Goal: Answer question/provide support

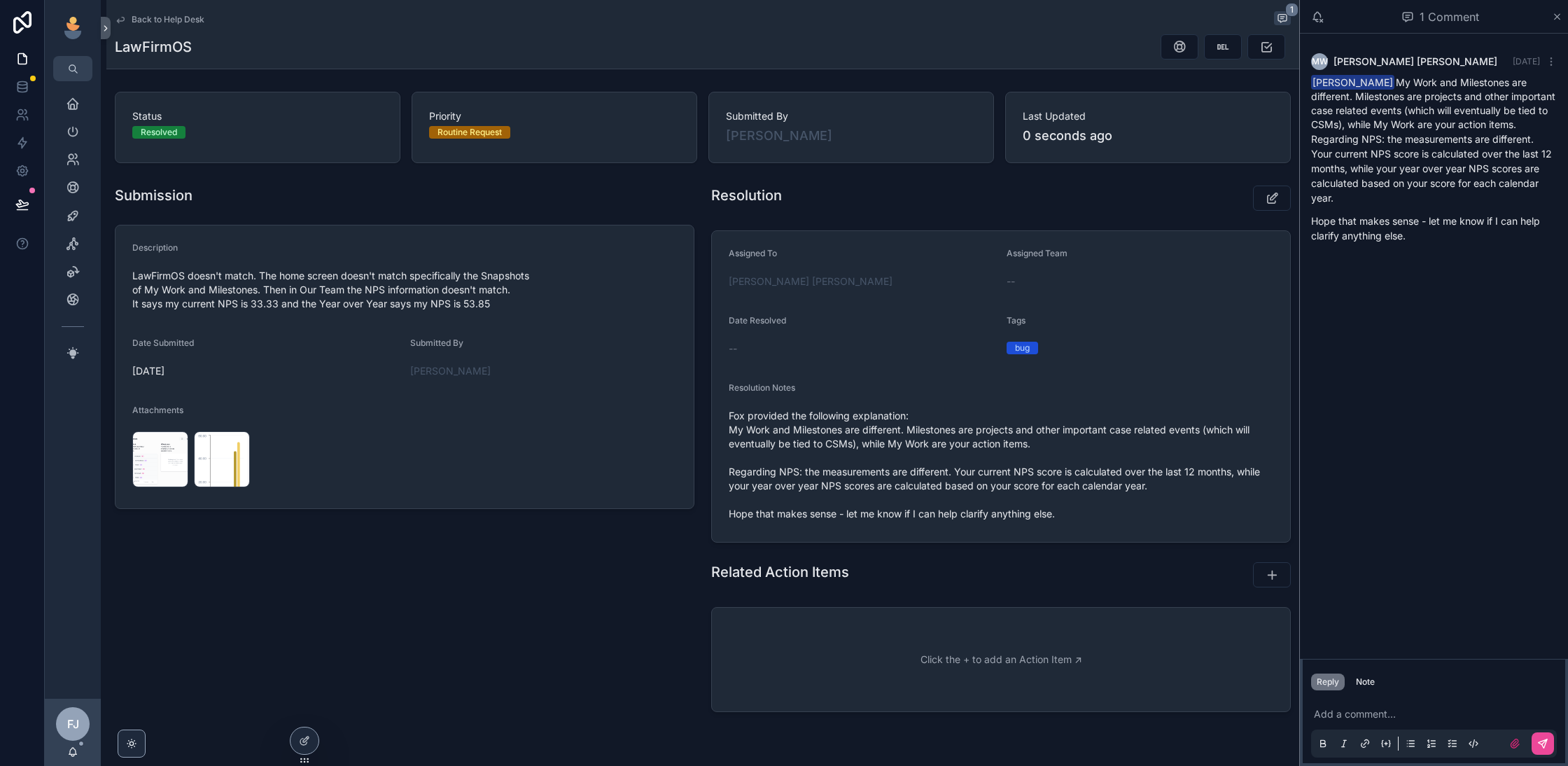
click at [170, 19] on span "Back to Help Desk" at bounding box center [168, 19] width 73 height 11
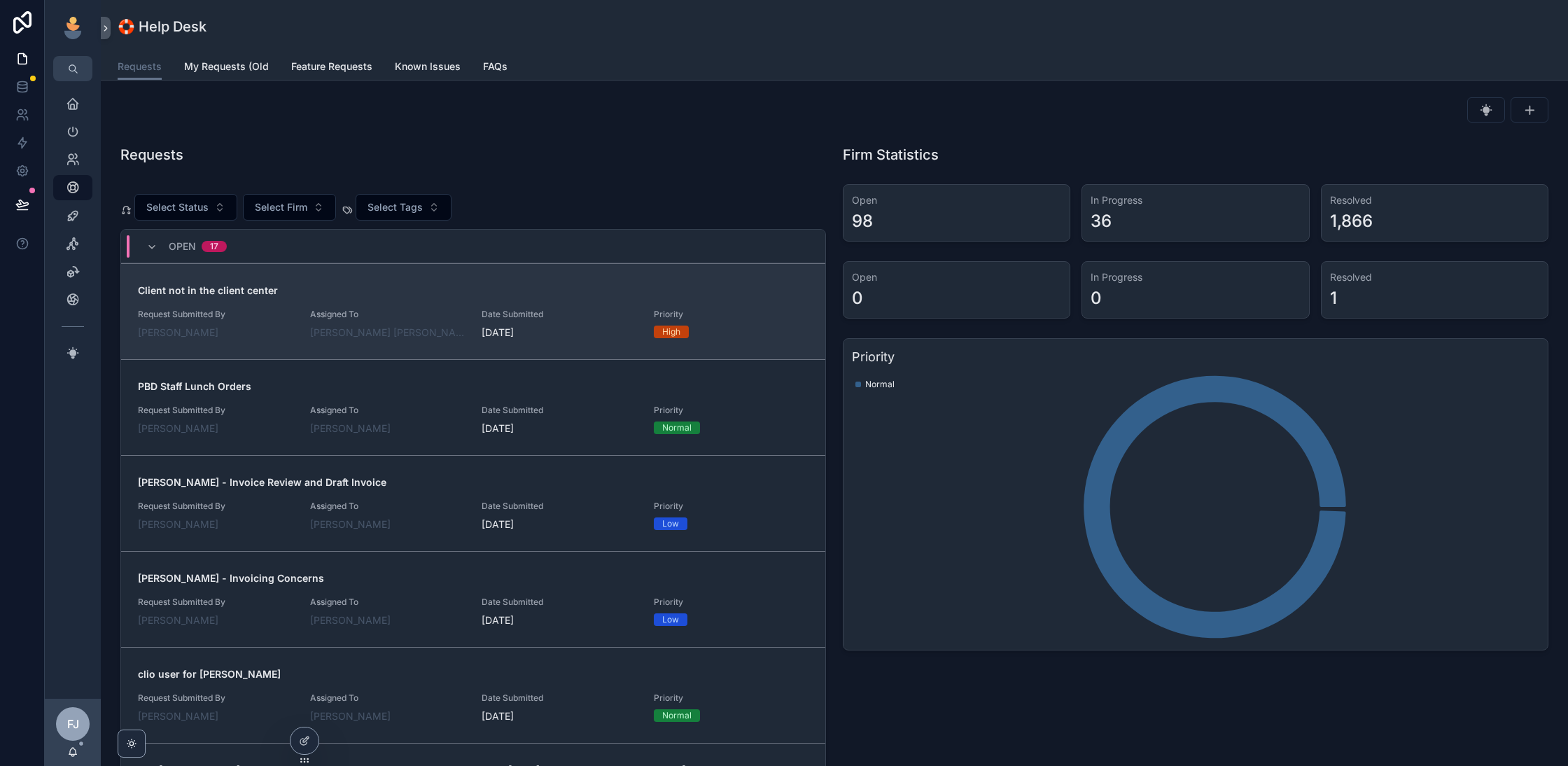
click at [407, 314] on span "Assigned To" at bounding box center [387, 314] width 155 height 11
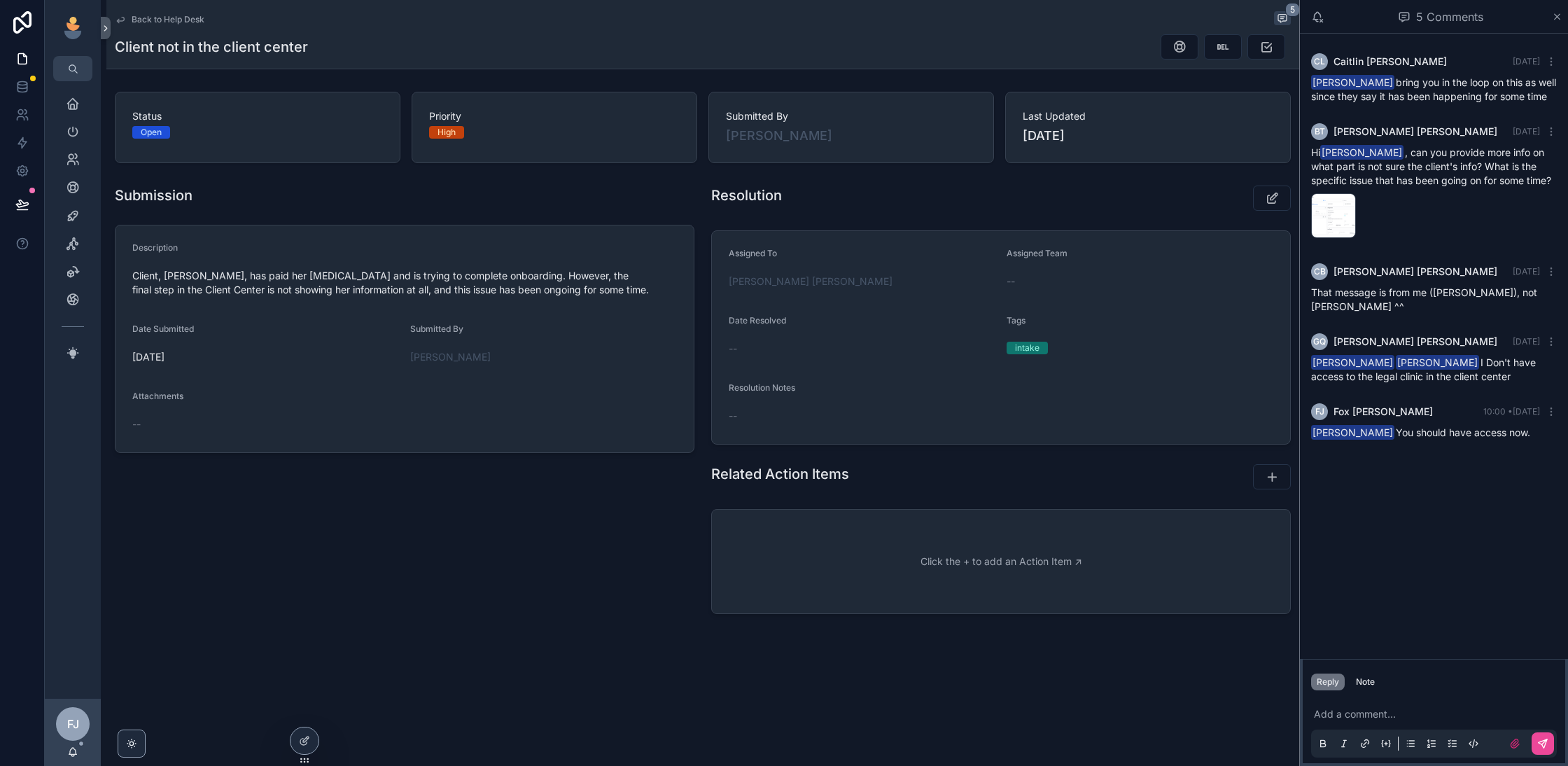
click at [160, 18] on span "Back to Help Desk" at bounding box center [168, 19] width 73 height 11
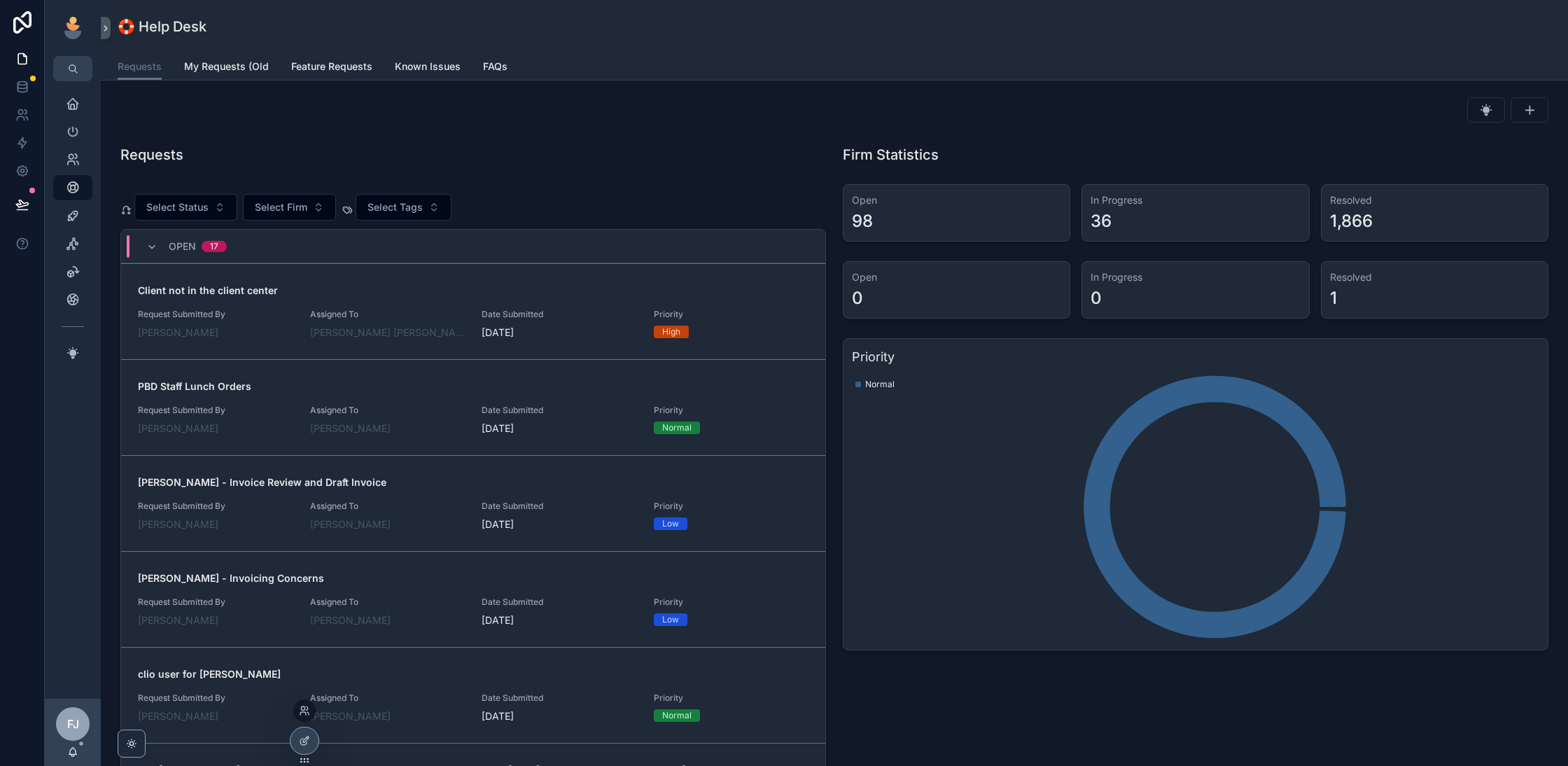
click at [309, 716] on div at bounding box center [304, 710] width 22 height 22
click at [305, 708] on icon at bounding box center [303, 708] width 4 height 4
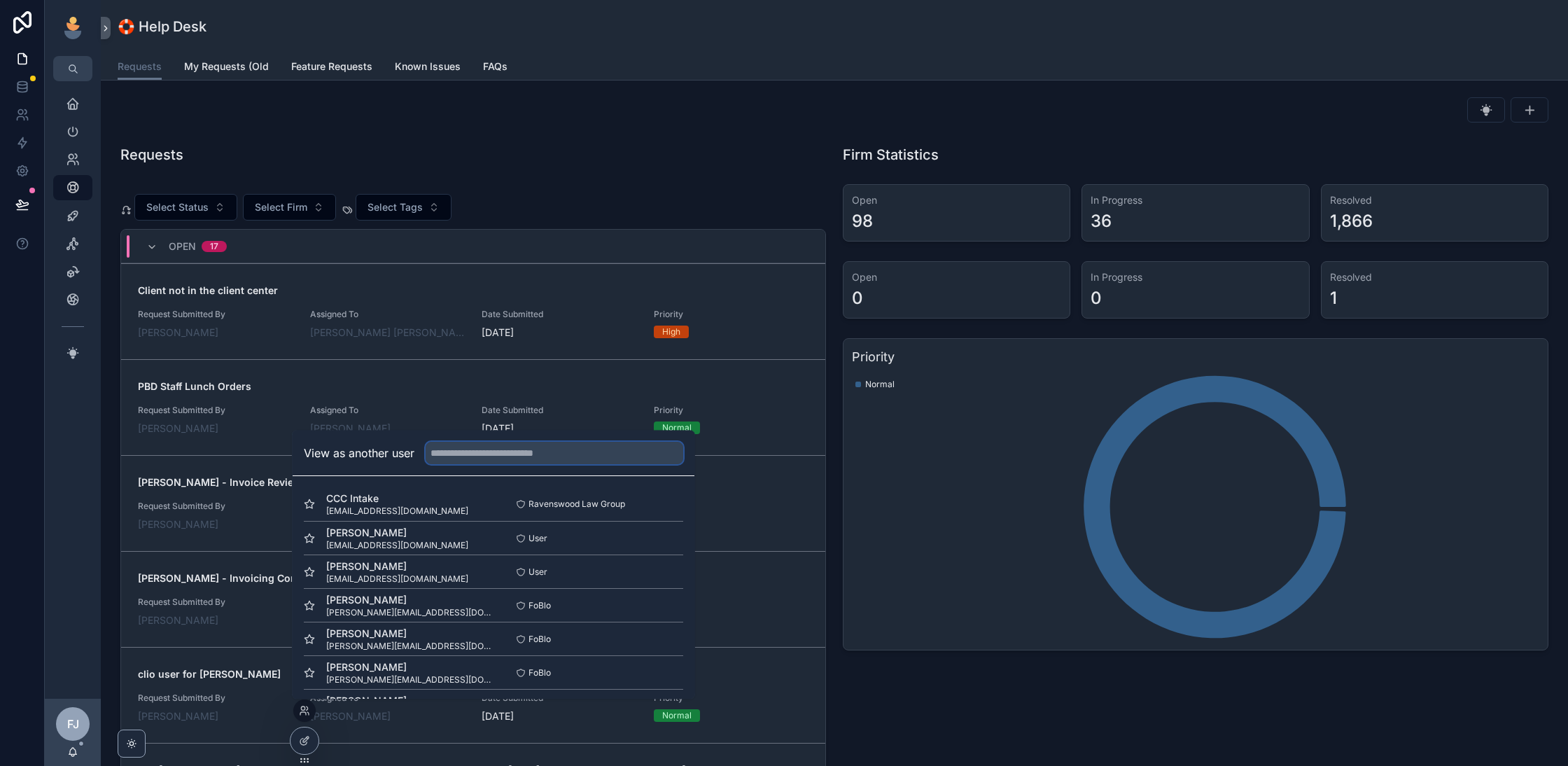
click at [487, 453] on input "text" at bounding box center [553, 452] width 257 height 22
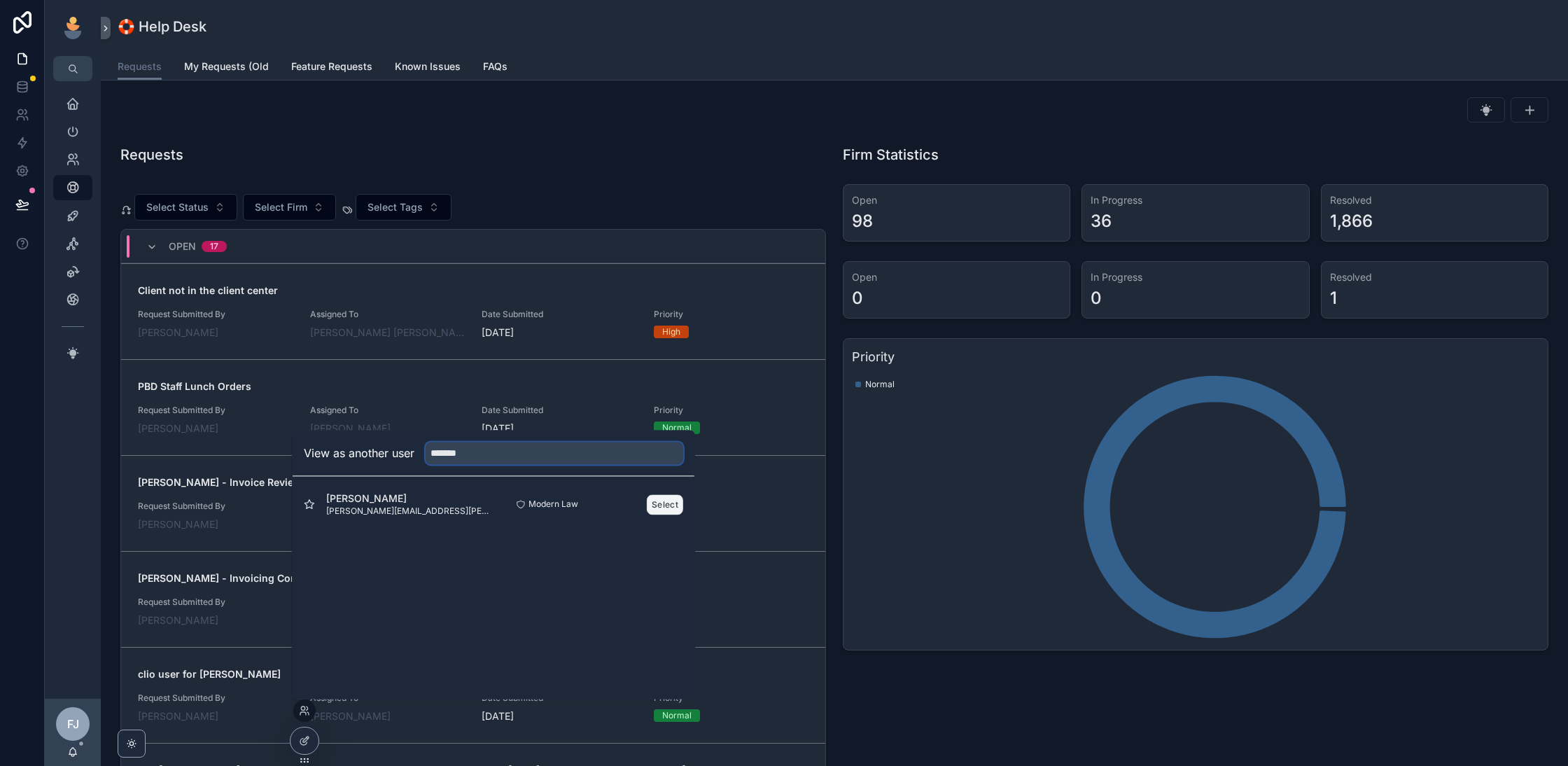
type input "*******"
click at [651, 507] on button "Select" at bounding box center [664, 504] width 36 height 20
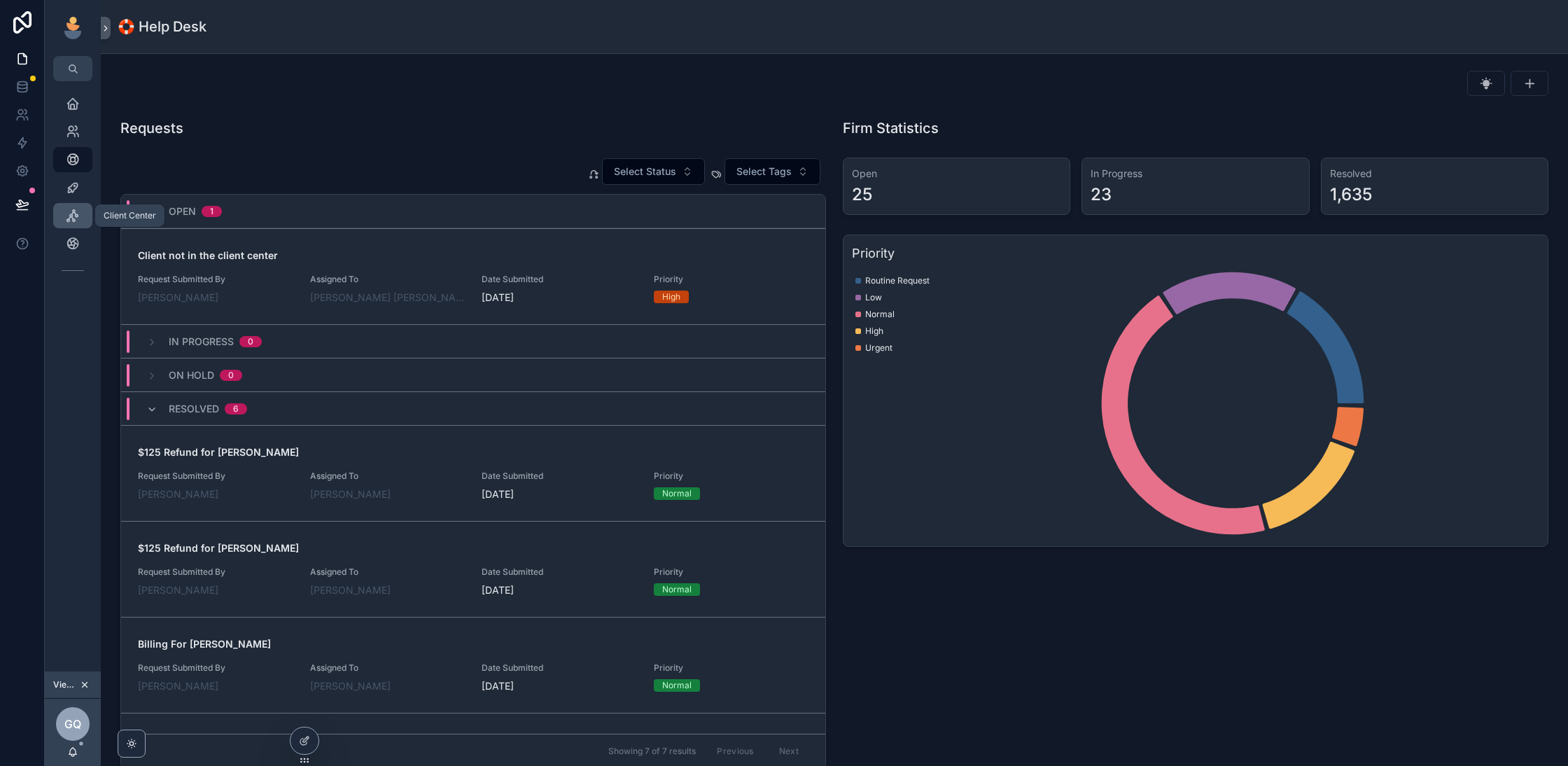
click at [67, 219] on icon "scrollable content" at bounding box center [73, 215] width 14 height 14
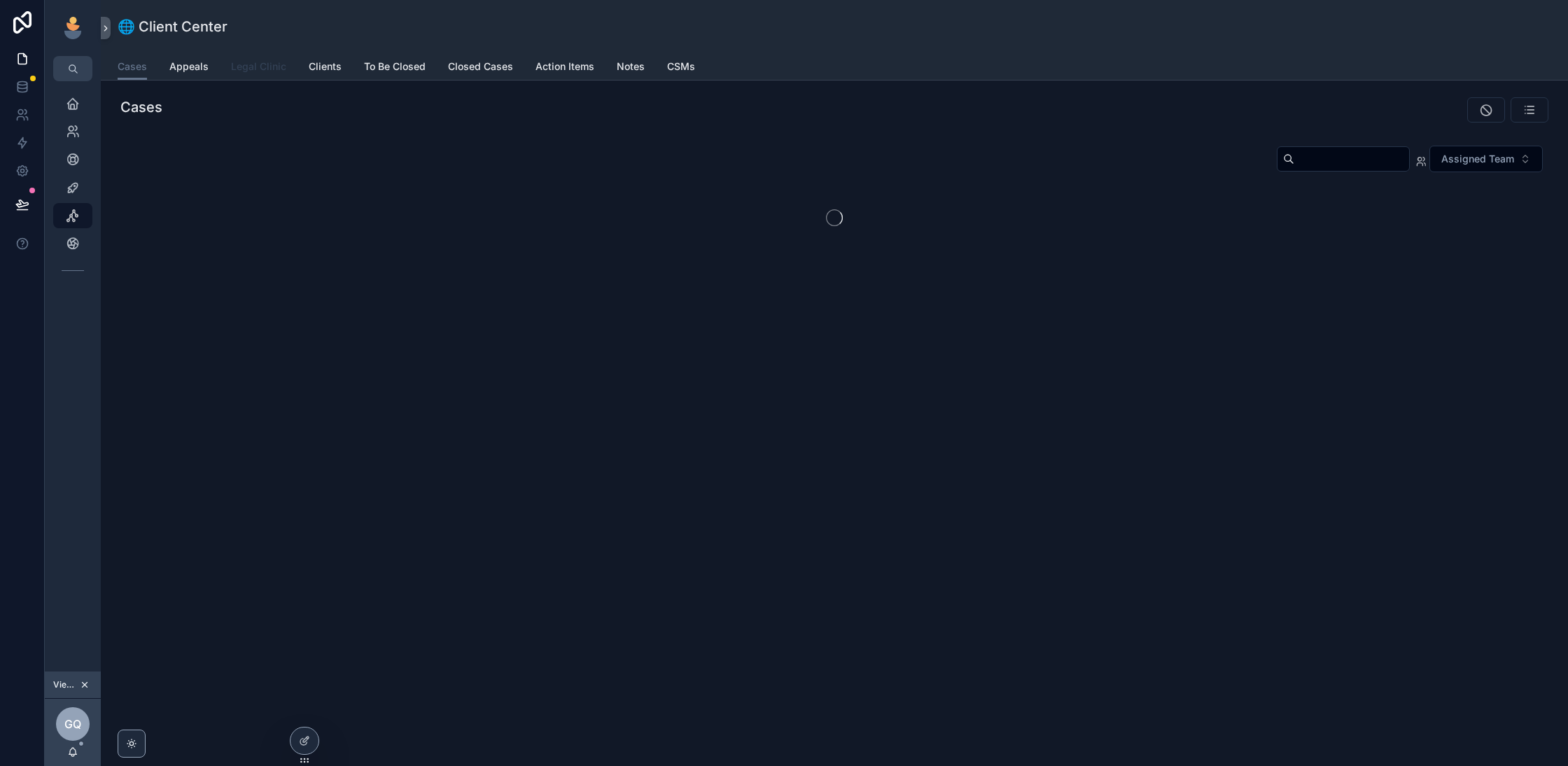
click at [267, 67] on span "Legal Clinic" at bounding box center [258, 67] width 55 height 14
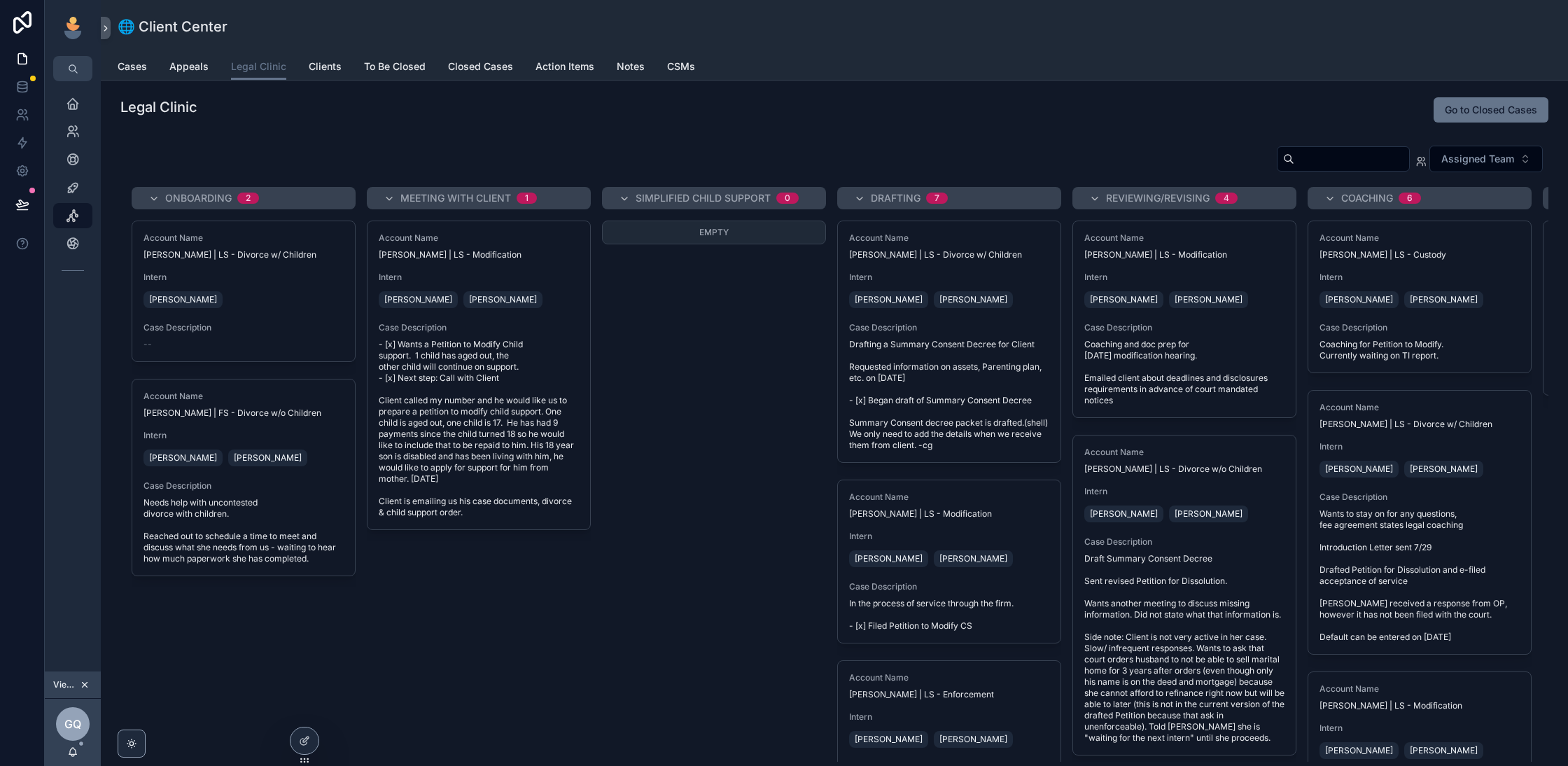
click at [83, 681] on icon "scrollable content" at bounding box center [84, 684] width 10 height 10
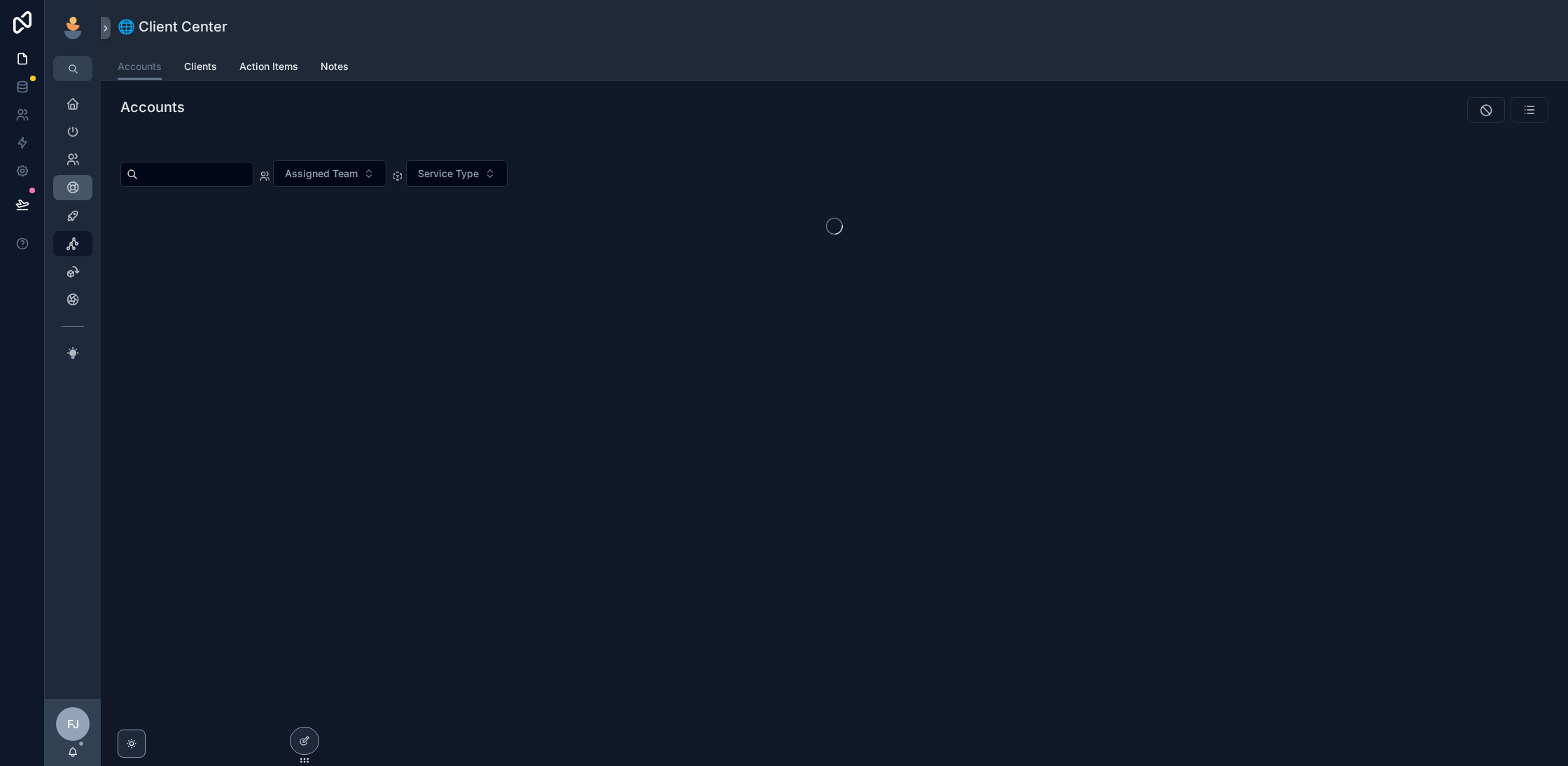
click at [66, 188] on icon "scrollable content" at bounding box center [73, 188] width 14 height 14
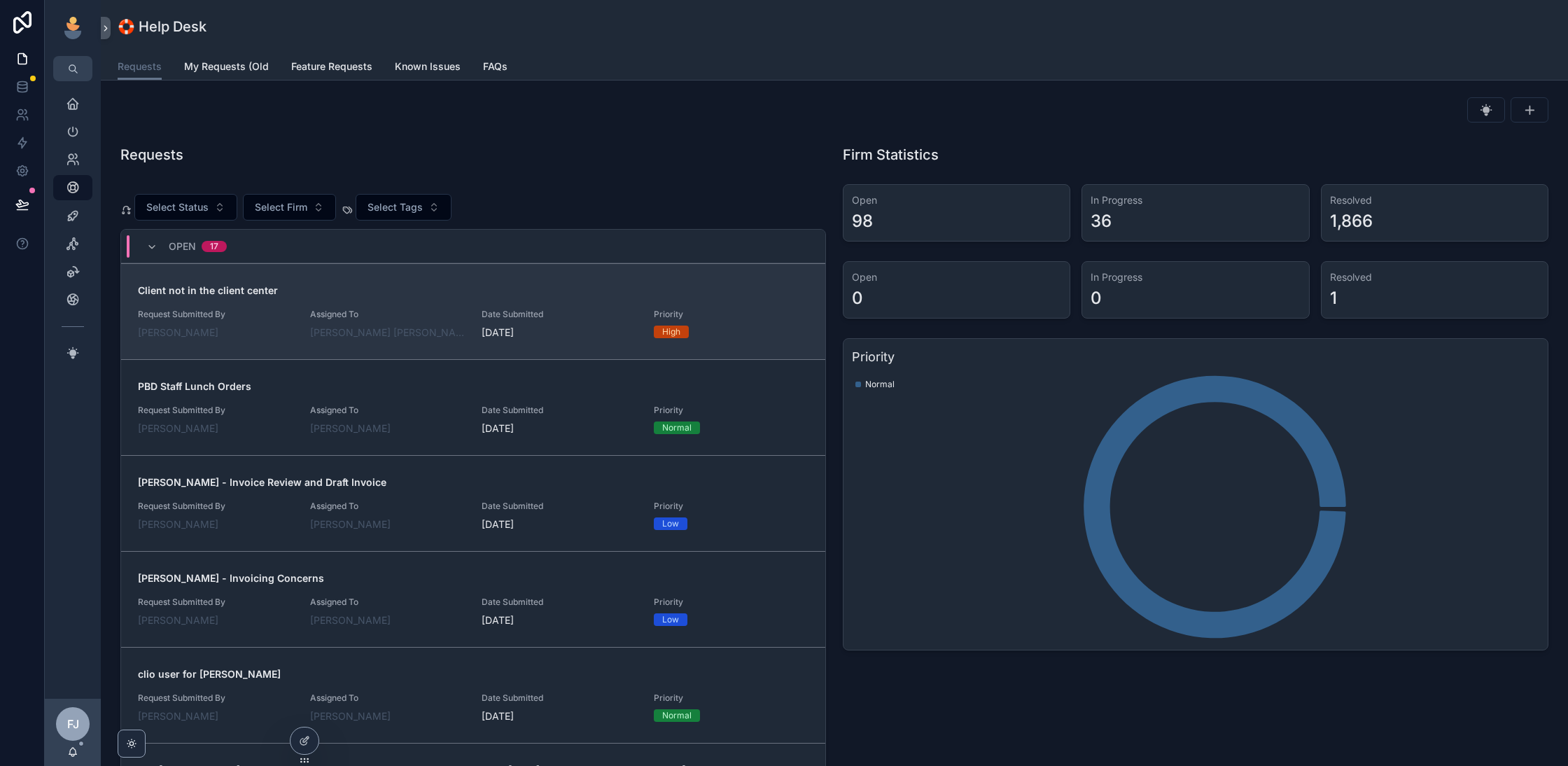
click at [414, 311] on span "Assigned To" at bounding box center [387, 314] width 155 height 11
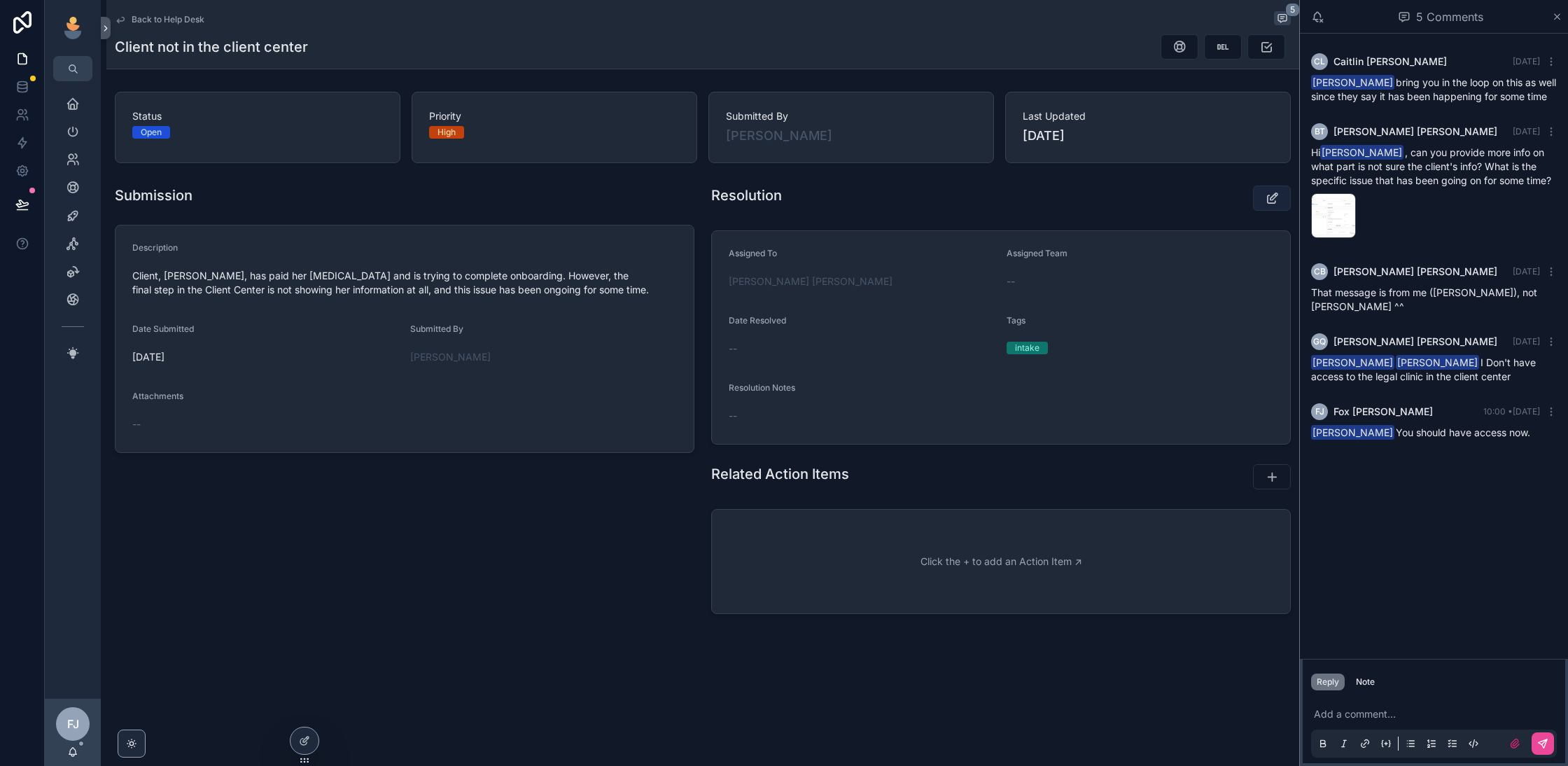
click at [1270, 202] on icon "scrollable content" at bounding box center [1272, 199] width 15 height 14
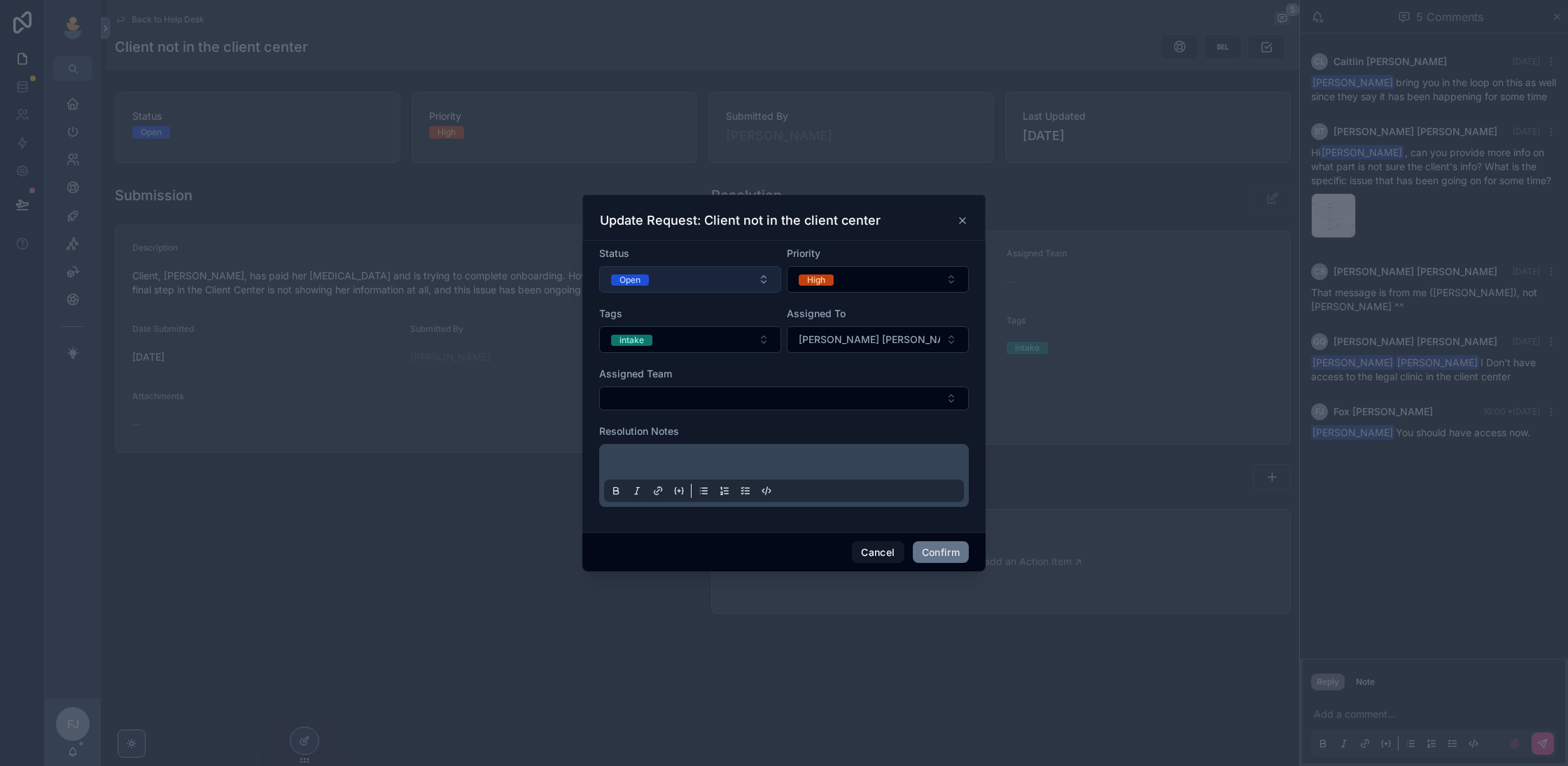
click at [675, 267] on button "Open" at bounding box center [690, 279] width 182 height 26
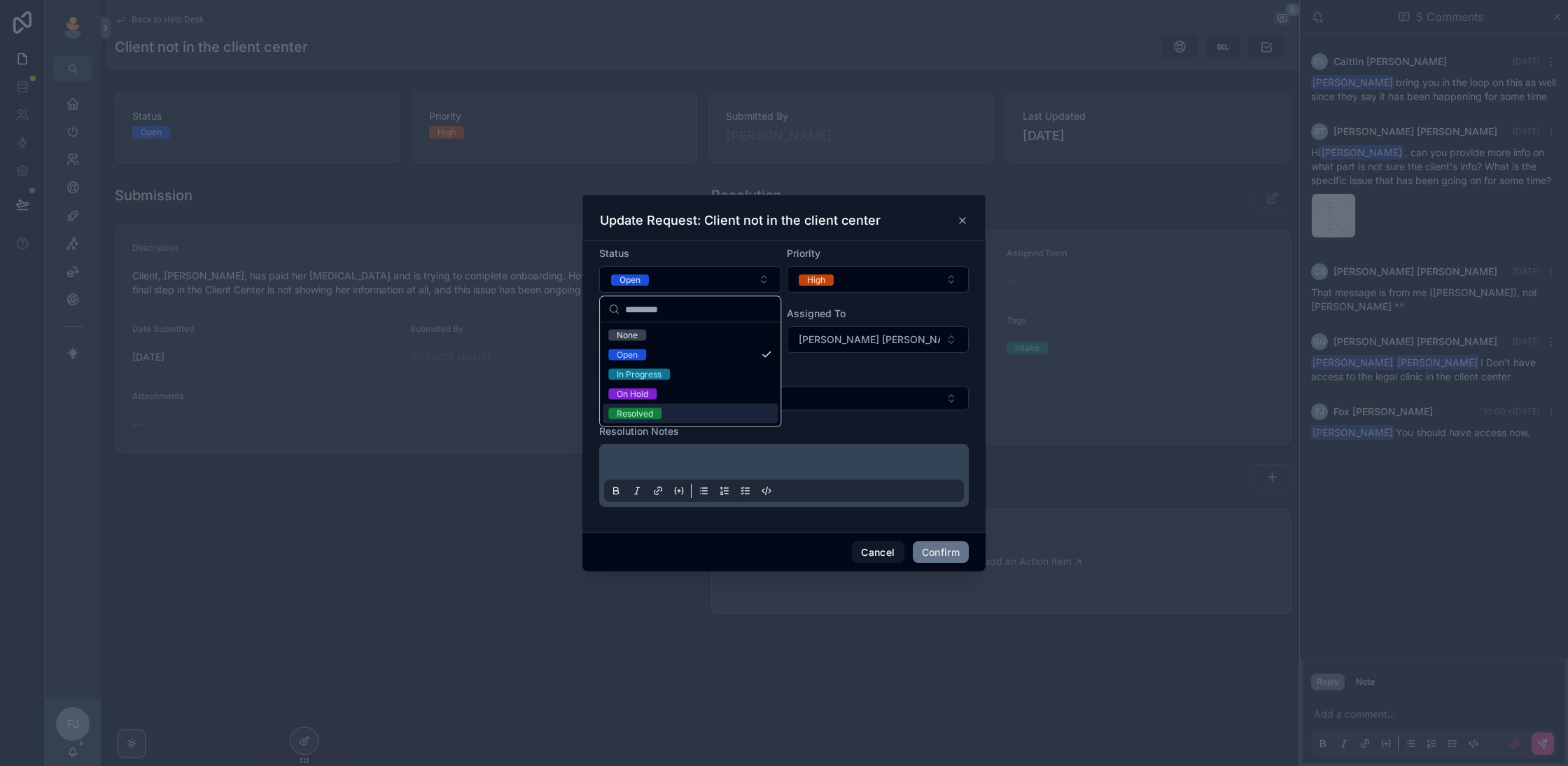
click at [665, 415] on div "Resolved" at bounding box center [690, 414] width 175 height 19
click at [677, 457] on p at bounding box center [787, 464] width 360 height 14
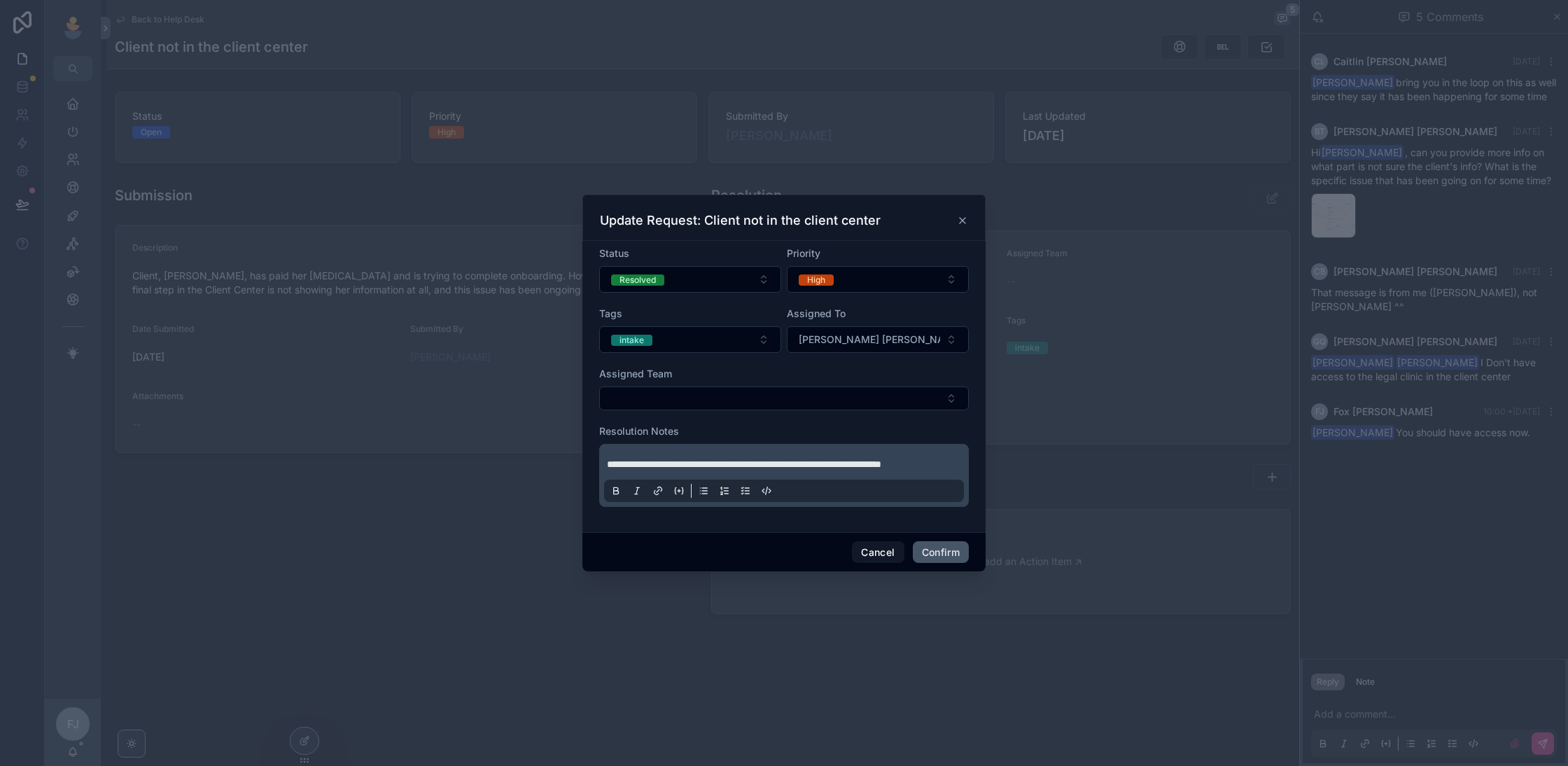
click at [936, 549] on button "Confirm" at bounding box center [941, 552] width 56 height 22
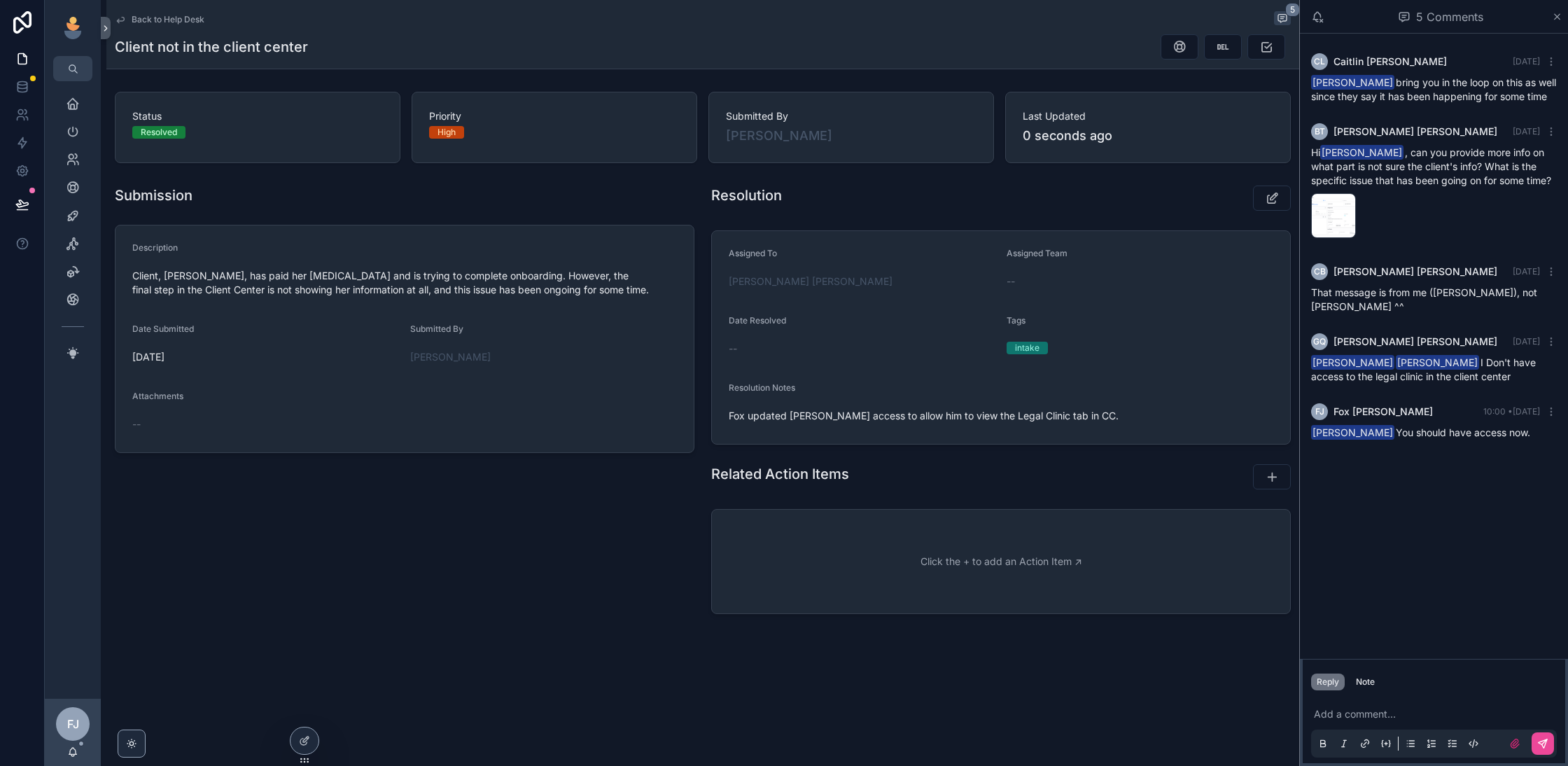
click at [167, 14] on span "Back to Help Desk" at bounding box center [168, 19] width 73 height 11
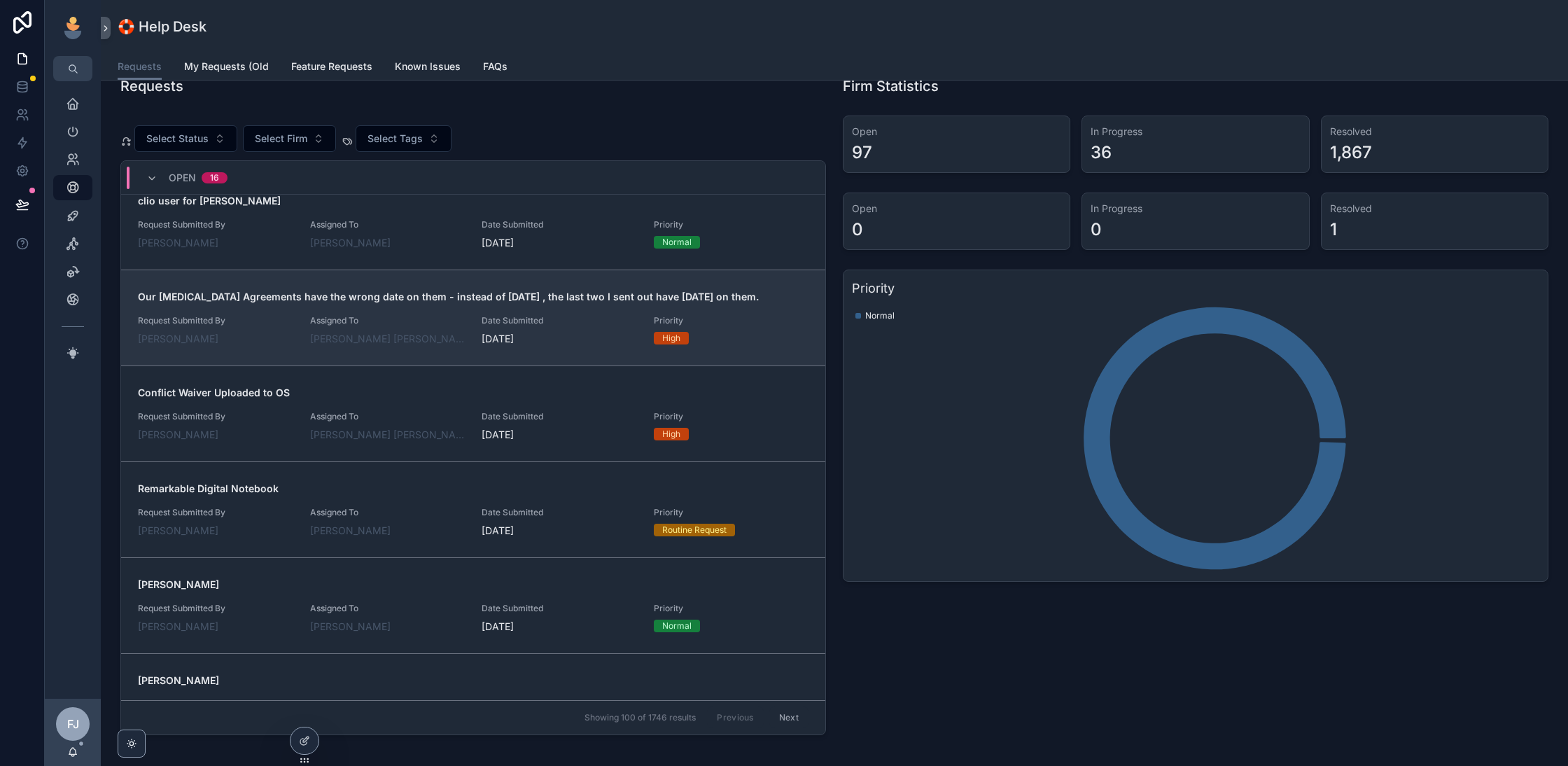
scroll to position [309, 0]
click at [464, 358] on link "Our Retainer Agreements have the wrong date on them - instead of 09-03-2025 , t…" at bounding box center [473, 316] width 705 height 96
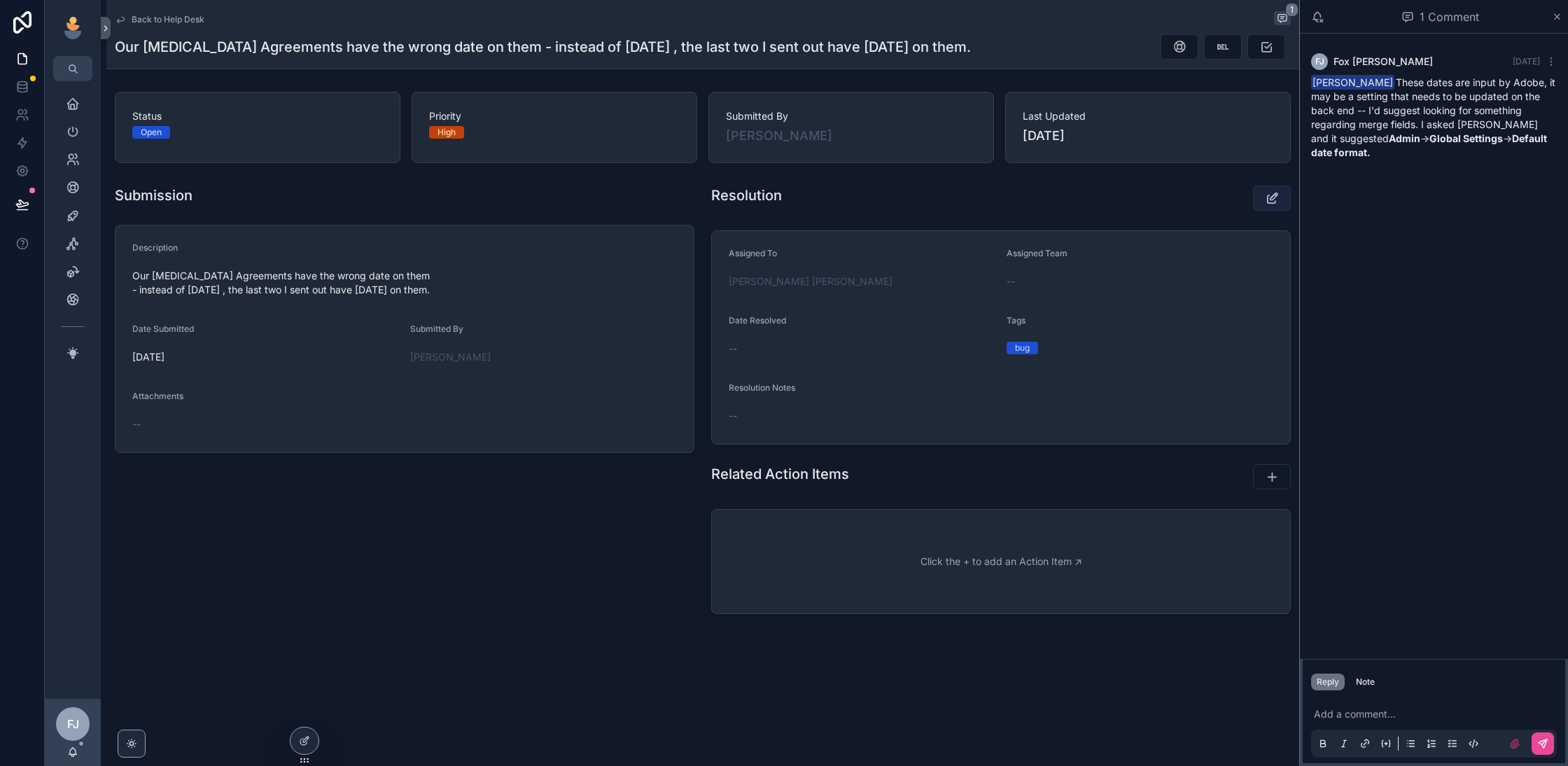
click at [1265, 199] on icon "scrollable content" at bounding box center [1272, 199] width 15 height 14
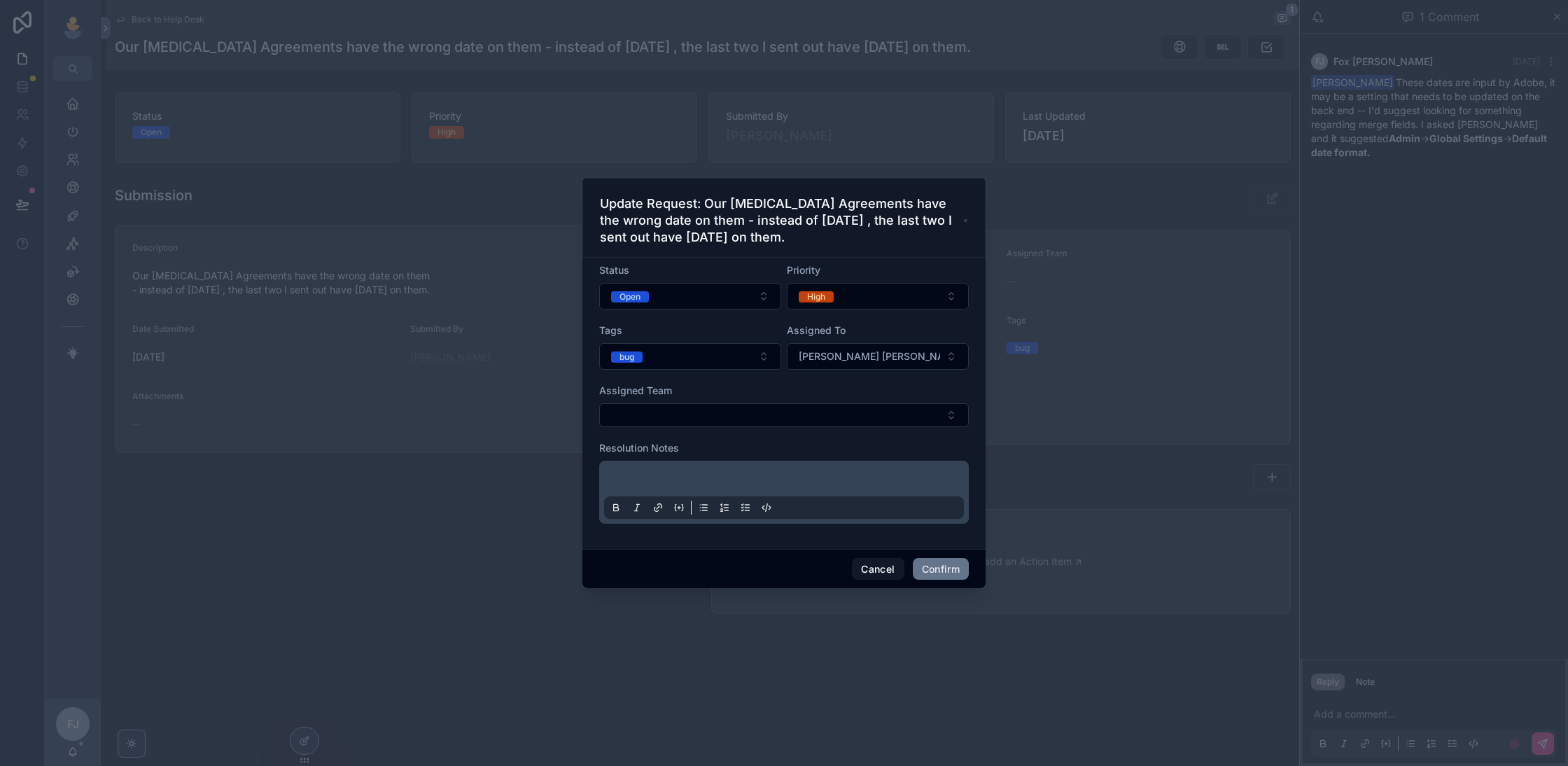
click at [833, 372] on form "Status Open Priority High Tags bug Assigned To Fox Johnston Assigned Team Resol…" at bounding box center [784, 401] width 370 height 274
click at [712, 302] on button "Open" at bounding box center [690, 296] width 182 height 26
click at [727, 408] on div "On Hold" at bounding box center [690, 411] width 175 height 19
click at [925, 565] on button "Confirm" at bounding box center [941, 568] width 56 height 22
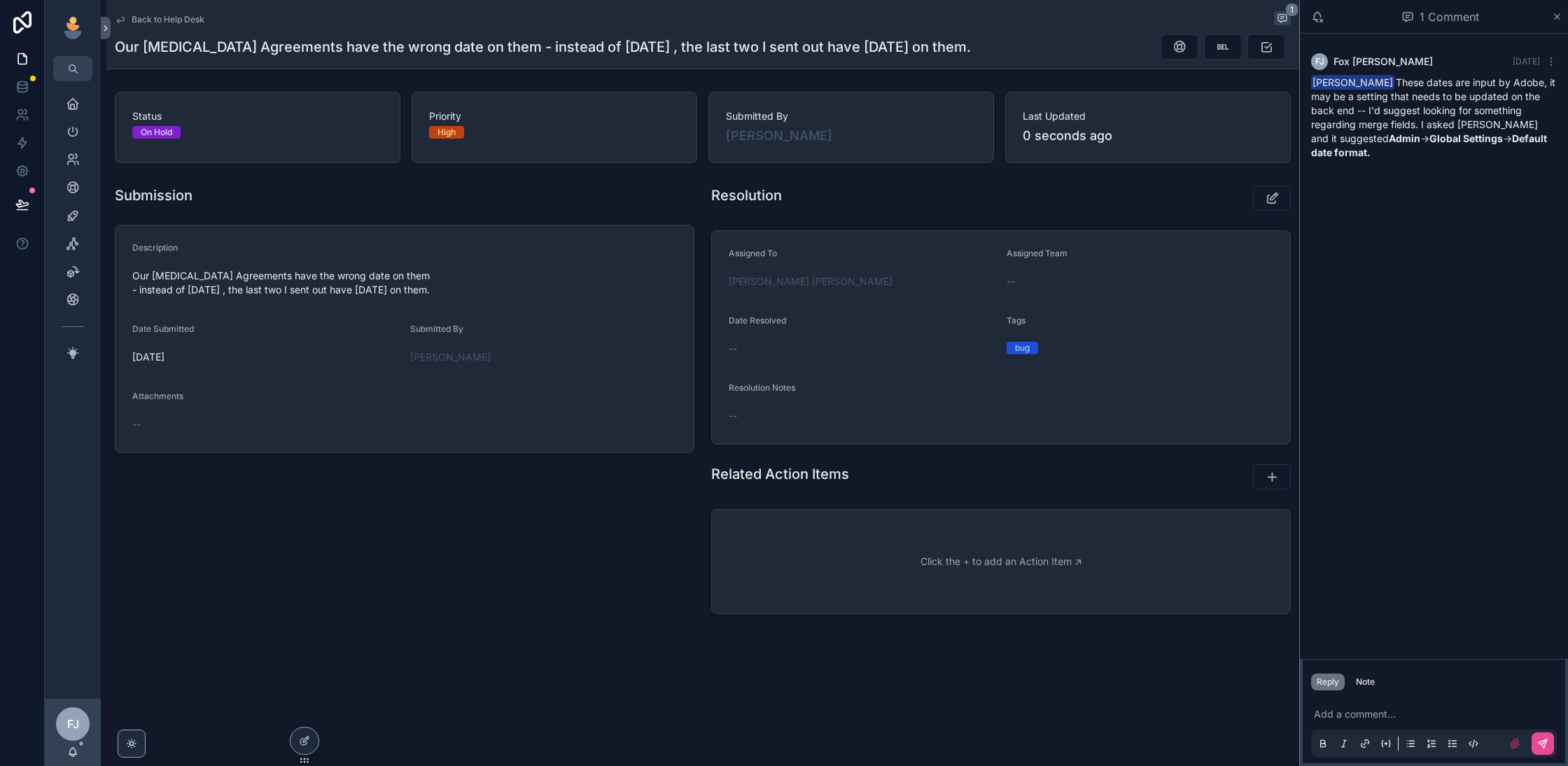
click at [188, 18] on span "Back to Help Desk" at bounding box center [168, 19] width 73 height 11
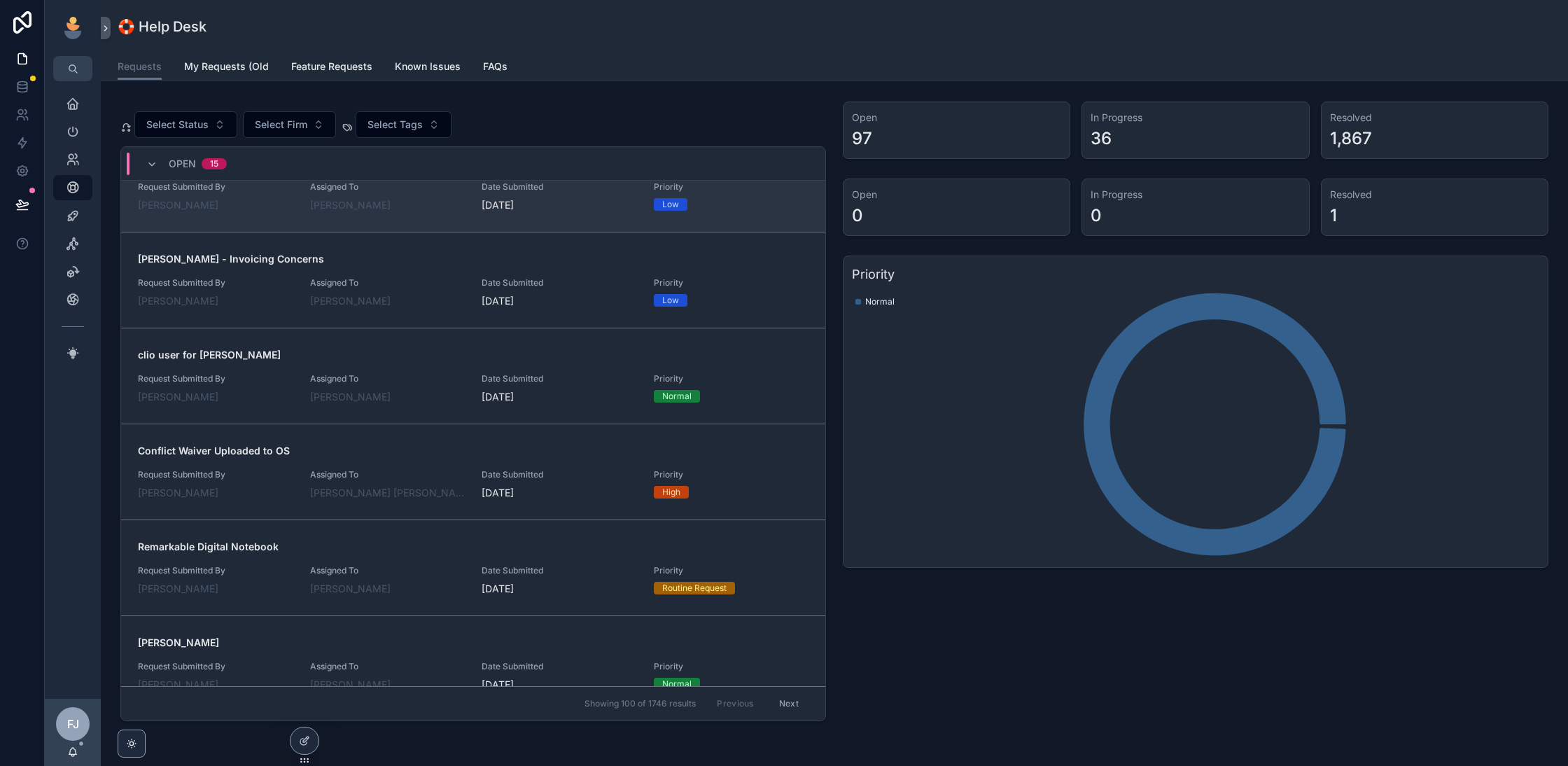
scroll to position [294, 0]
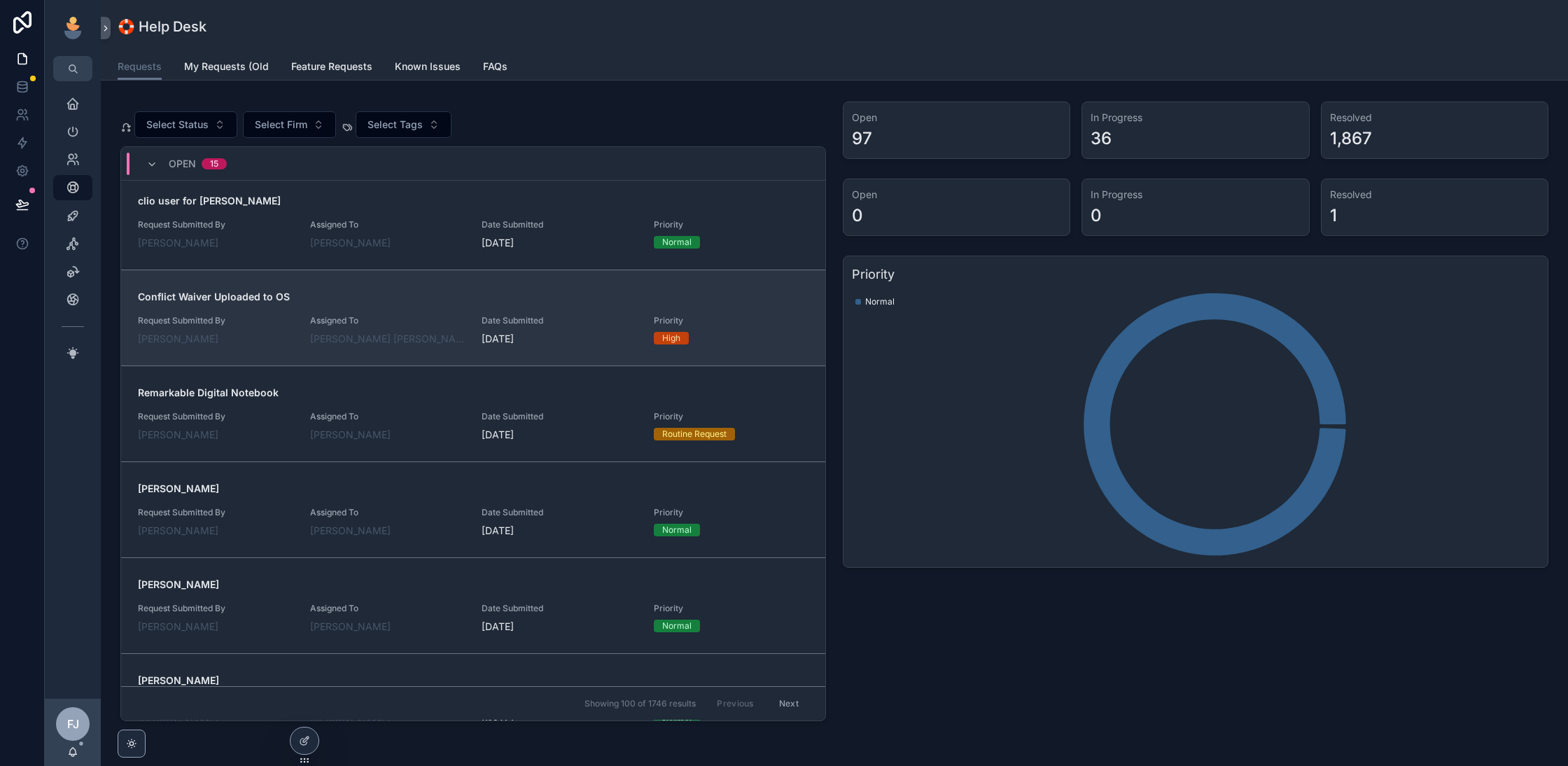
click at [439, 300] on div "Conflict Waiver Uploaded to OS Request Submitted By Kendra Stephanski Assigned …" at bounding box center [473, 318] width 670 height 56
